Goal: Browse casually: Explore the website without a specific task or goal

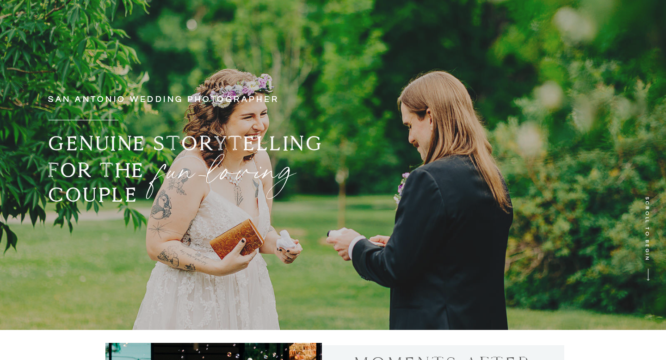
scroll to position [91, 0]
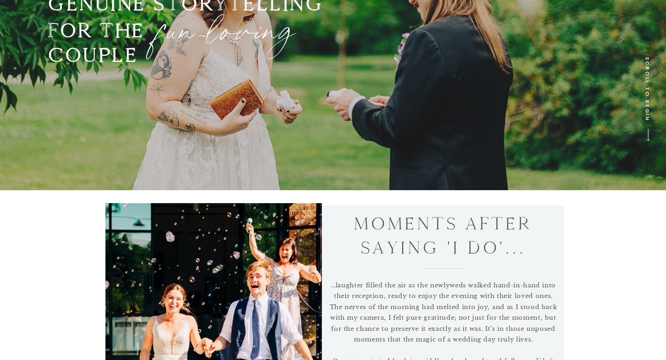
scroll to position [0, 0]
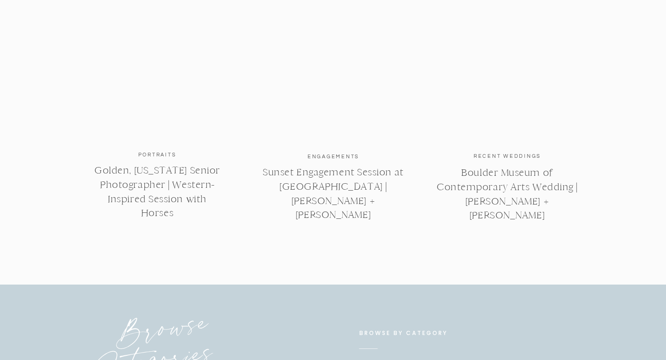
scroll to position [3864, 0]
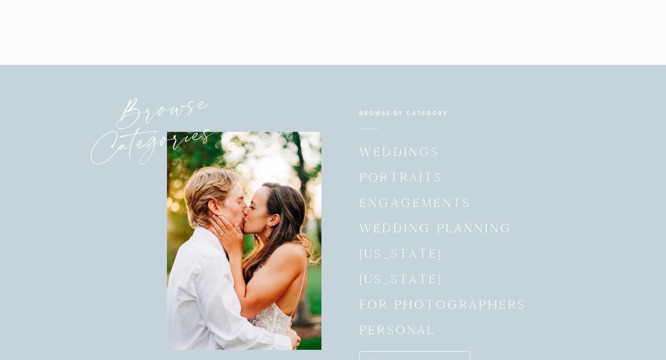
click at [374, 205] on p "engagements" at bounding box center [415, 202] width 111 height 18
